Goal: Task Accomplishment & Management: Manage account settings

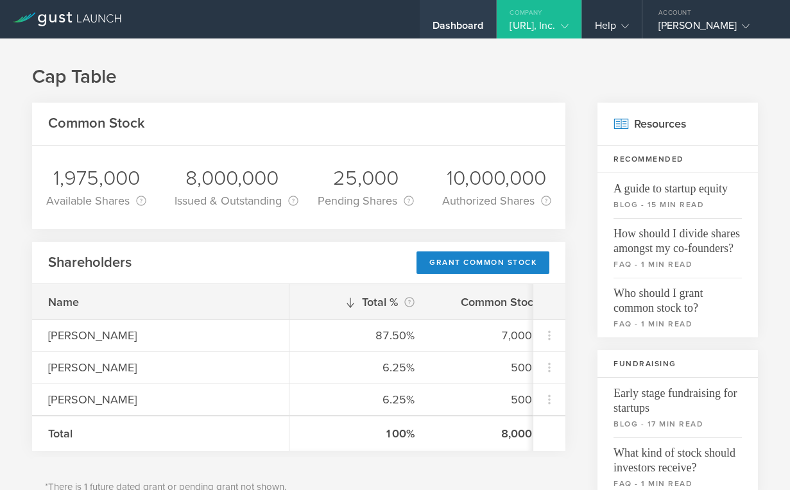
scroll to position [0, 28]
click at [448, 25] on div "Dashboard" at bounding box center [457, 28] width 51 height 19
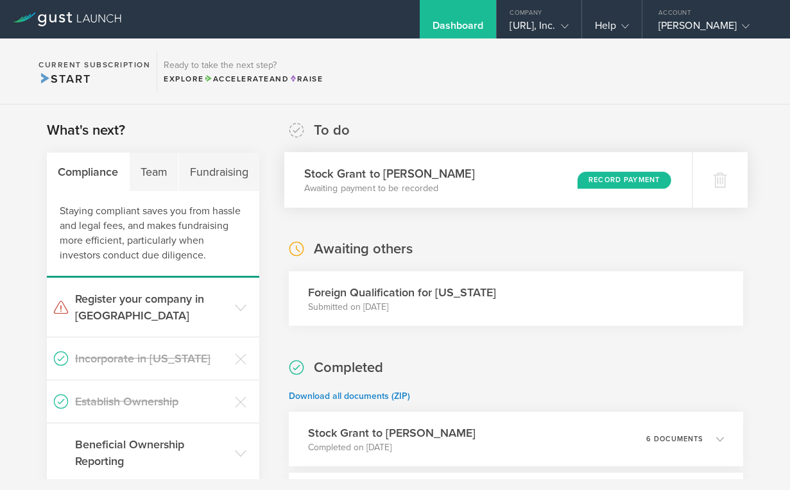
click at [611, 182] on div "Record Payment" at bounding box center [624, 179] width 94 height 17
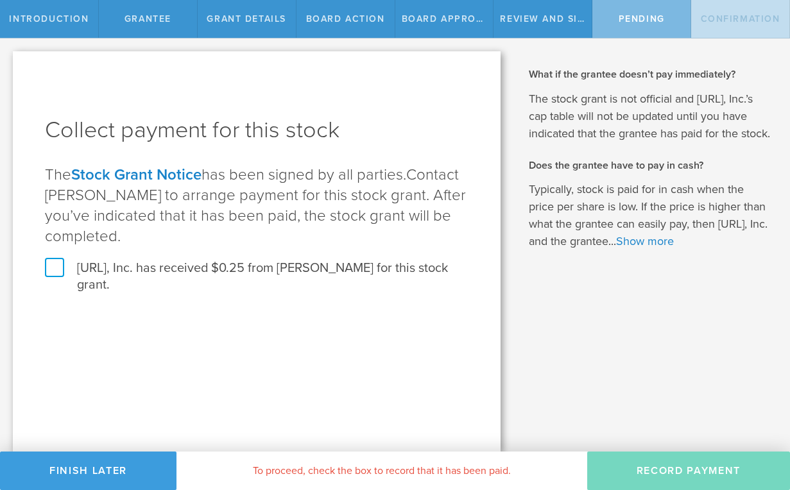
click at [56, 271] on label "[URL], Inc. has received $0.25 from [PERSON_NAME] for this stock grant." at bounding box center [256, 276] width 423 height 33
click at [0, 0] on input "[URL], Inc. has received $0.25 from [PERSON_NAME] for this stock grant." at bounding box center [0, 0] width 0 height 0
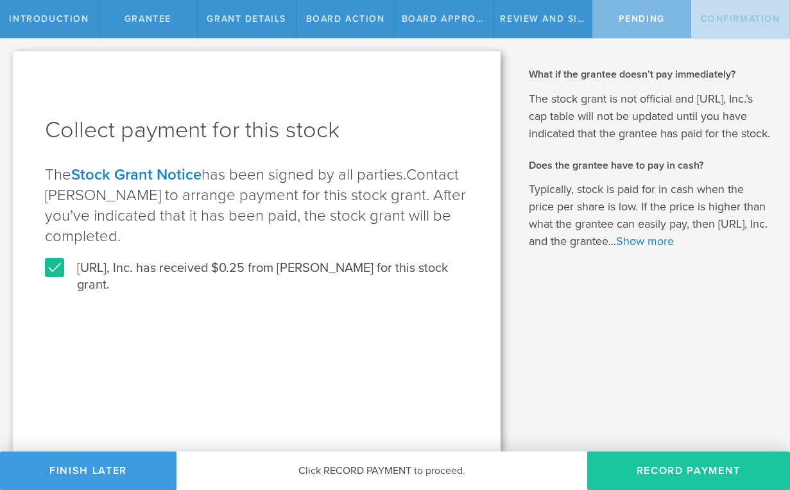
click at [657, 465] on button "Record Payment" at bounding box center [688, 471] width 203 height 38
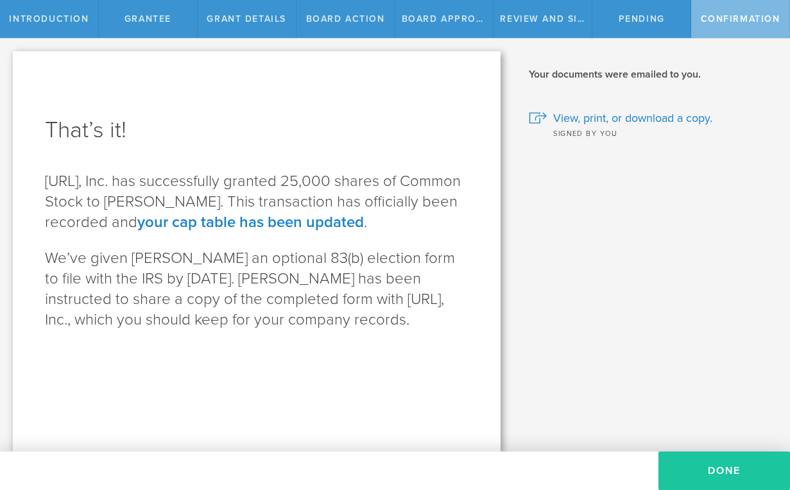
click at [730, 468] on button "Done" at bounding box center [723, 471] width 131 height 38
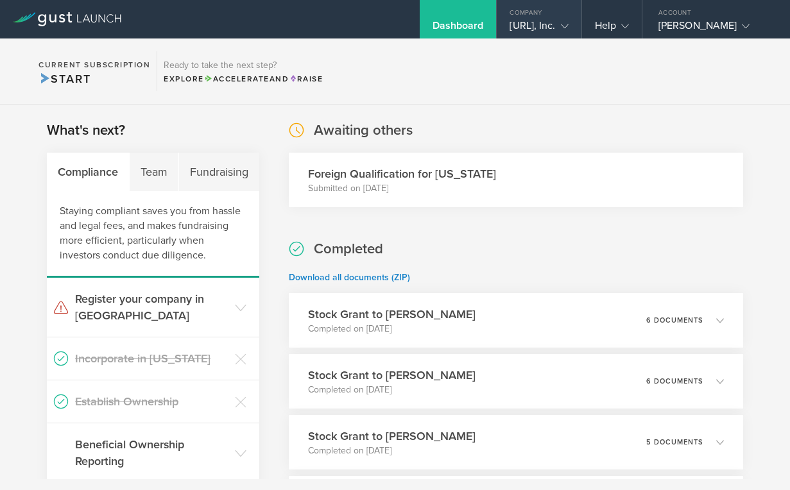
click at [545, 21] on div "[URL], Inc." at bounding box center [538, 28] width 58 height 19
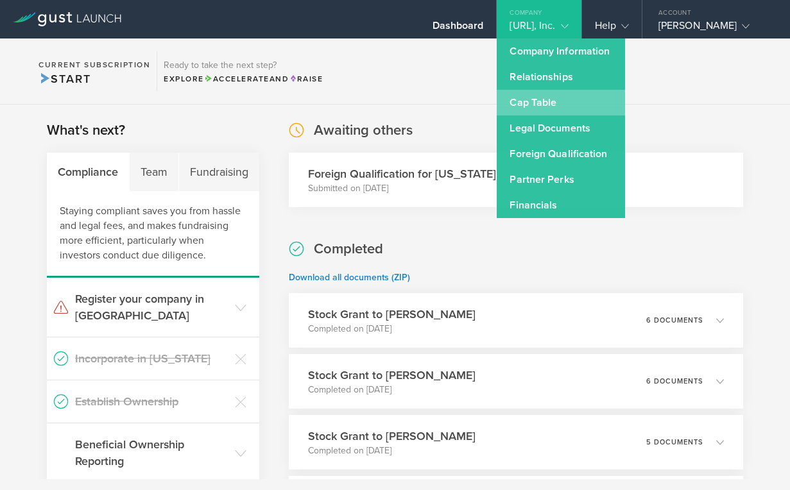
click at [502, 102] on link "Cap Table" at bounding box center [560, 103] width 128 height 26
